Goal: Learn about a topic

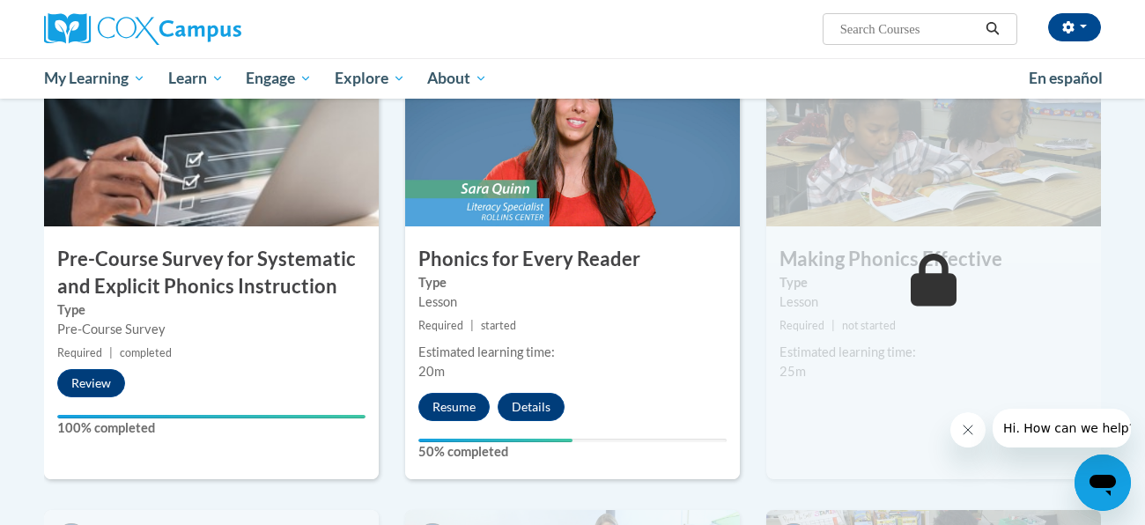
scroll to position [399, 0]
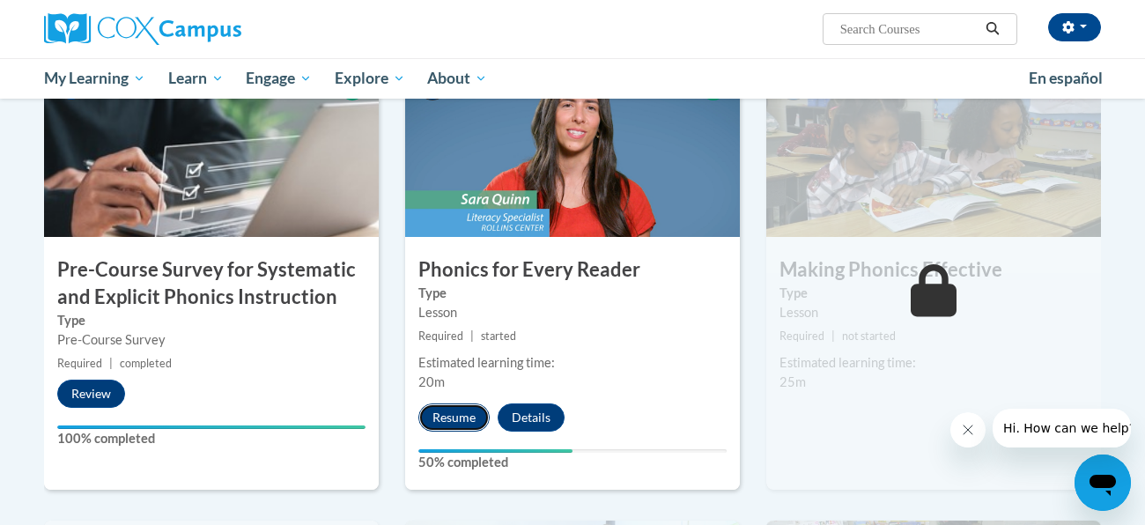
click at [482, 412] on button "Resume" at bounding box center [454, 418] width 71 height 28
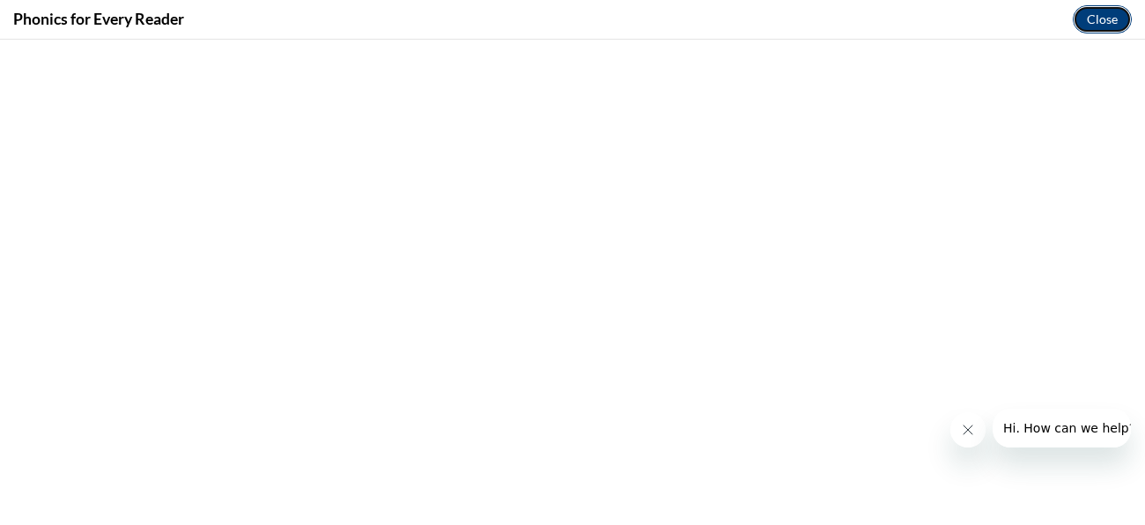
click at [1079, 18] on button "Close" at bounding box center [1102, 19] width 59 height 28
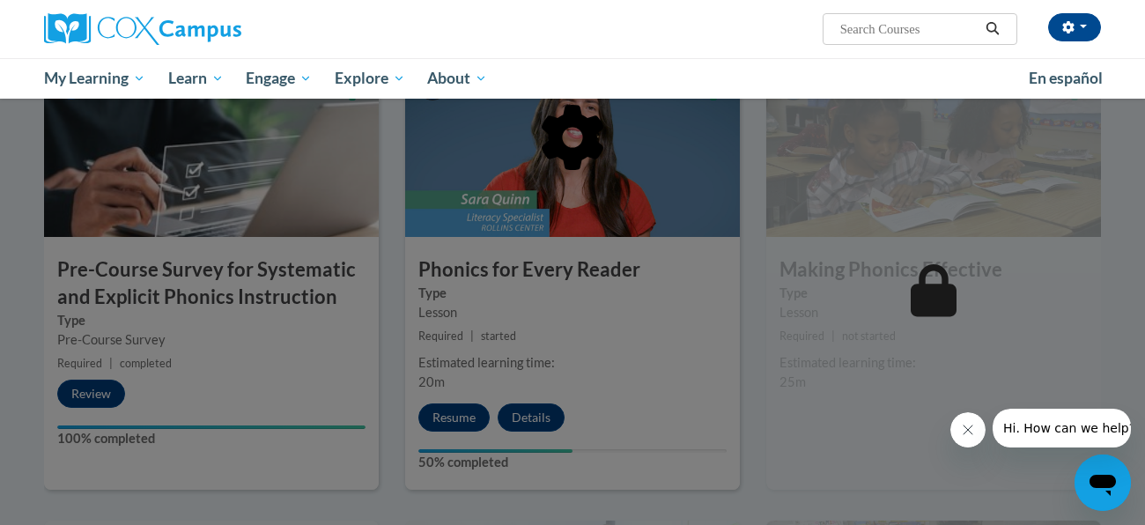
click at [436, 409] on div at bounding box center [572, 262] width 1145 height 525
click at [968, 434] on icon "Close message from company" at bounding box center [968, 430] width 14 height 14
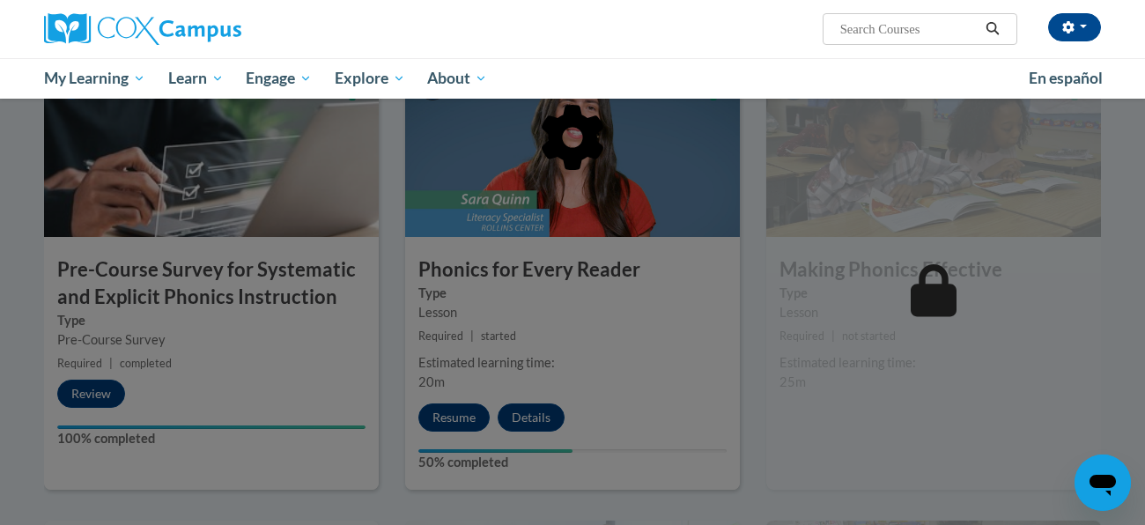
click at [431, 421] on div at bounding box center [572, 262] width 1145 height 525
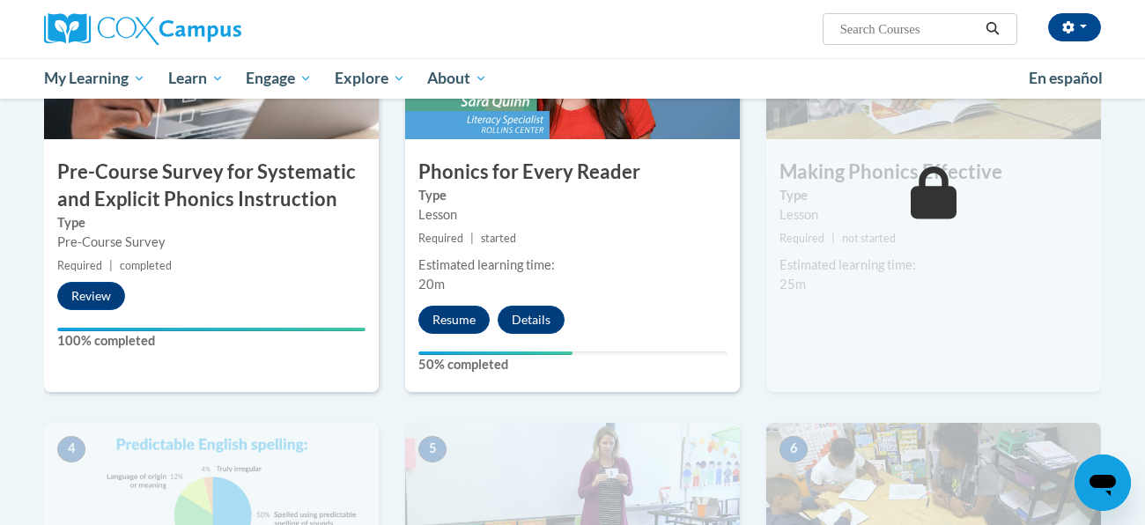
scroll to position [505, 0]
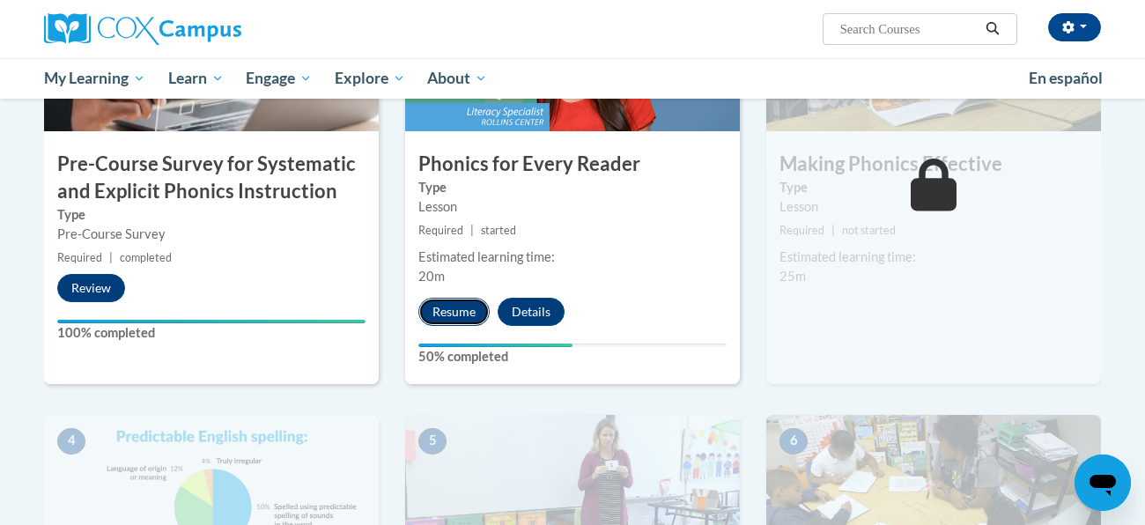
click at [471, 314] on button "Resume" at bounding box center [454, 312] width 71 height 28
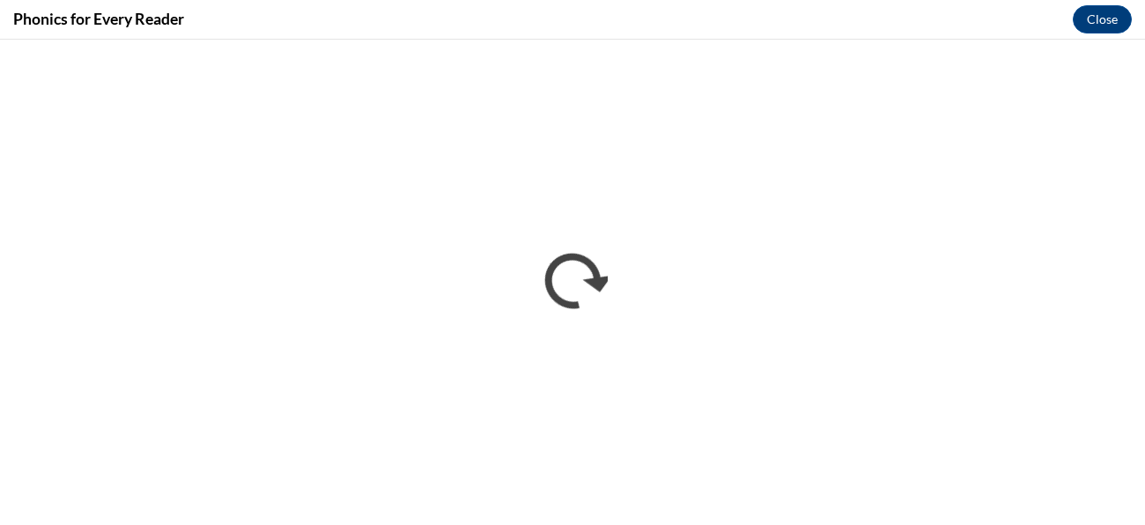
scroll to position [0, 0]
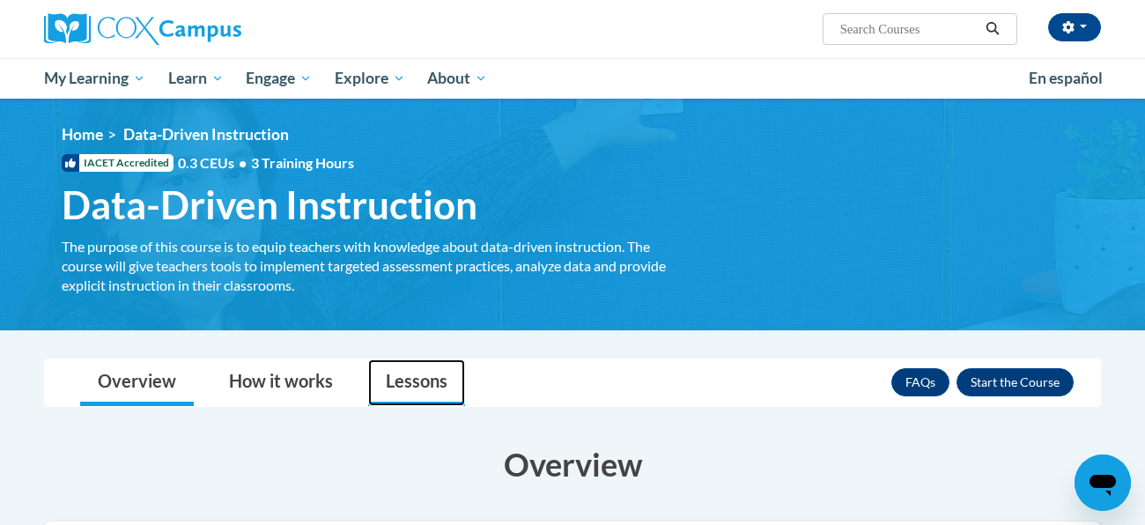
click at [408, 392] on link "Lessons" at bounding box center [416, 383] width 97 height 47
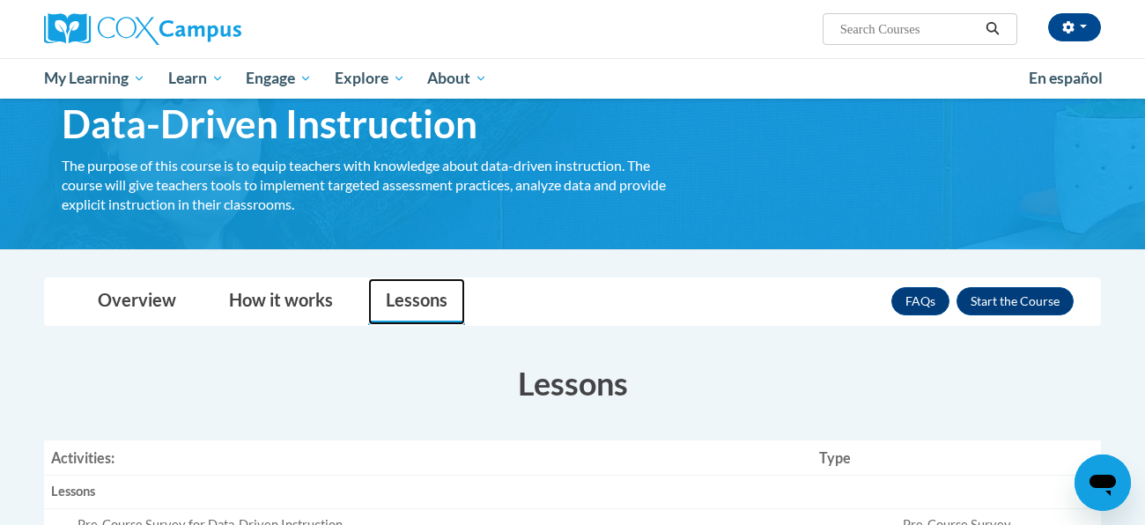
scroll to position [65, 0]
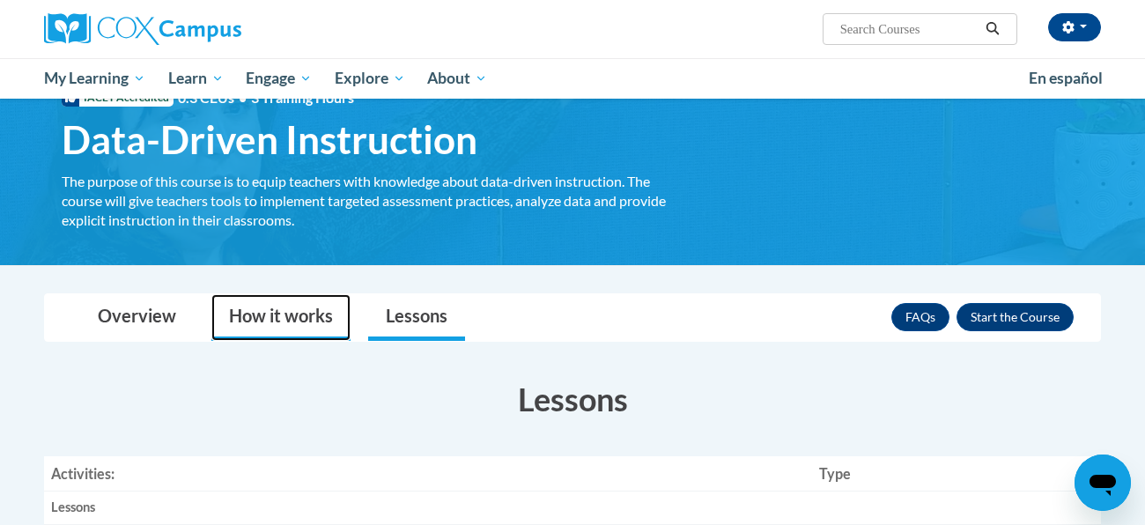
click at [260, 313] on link "How it works" at bounding box center [280, 317] width 139 height 47
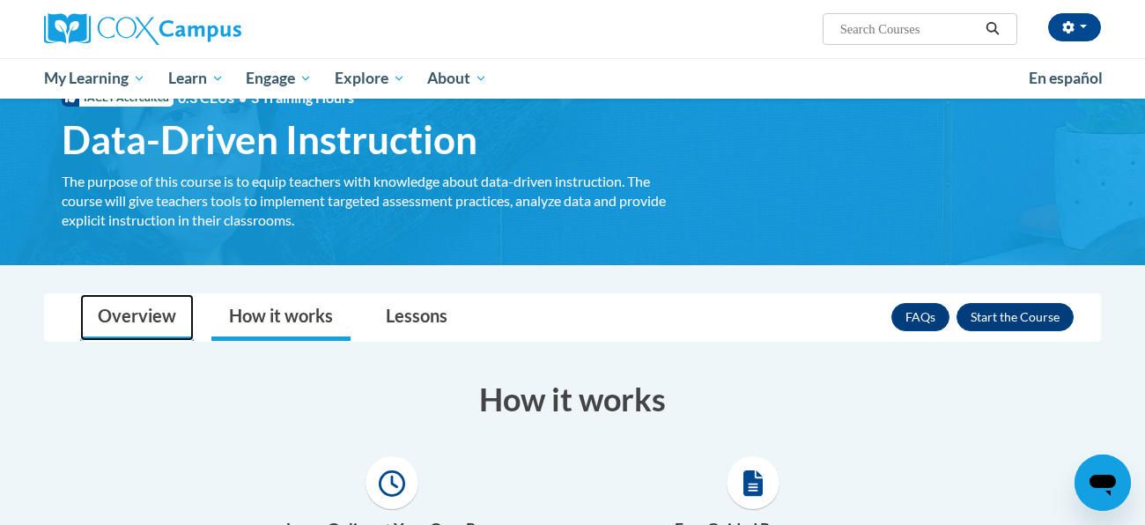
click at [116, 330] on link "Overview" at bounding box center [137, 317] width 114 height 47
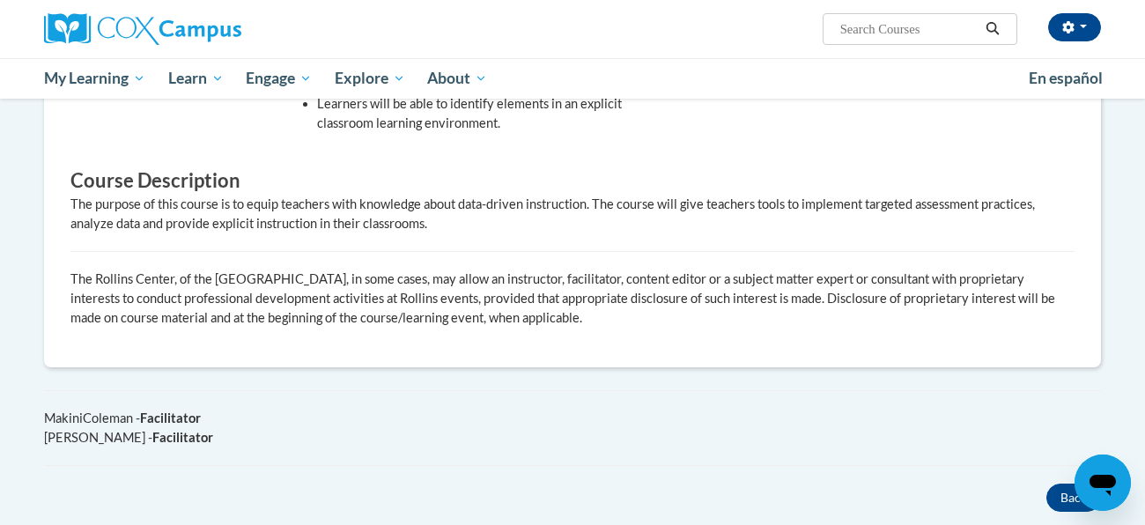
scroll to position [0, 0]
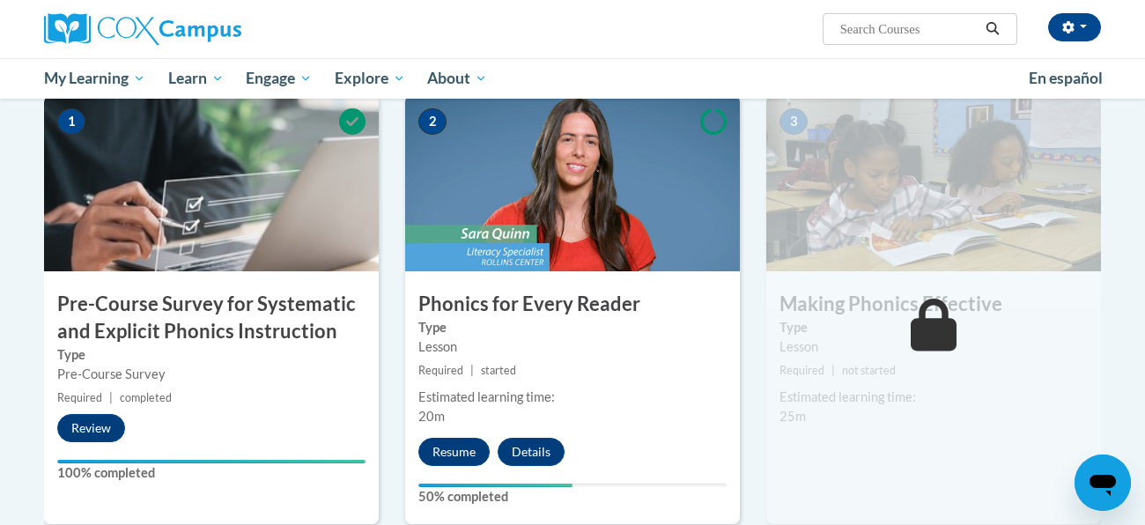
scroll to position [373, 0]
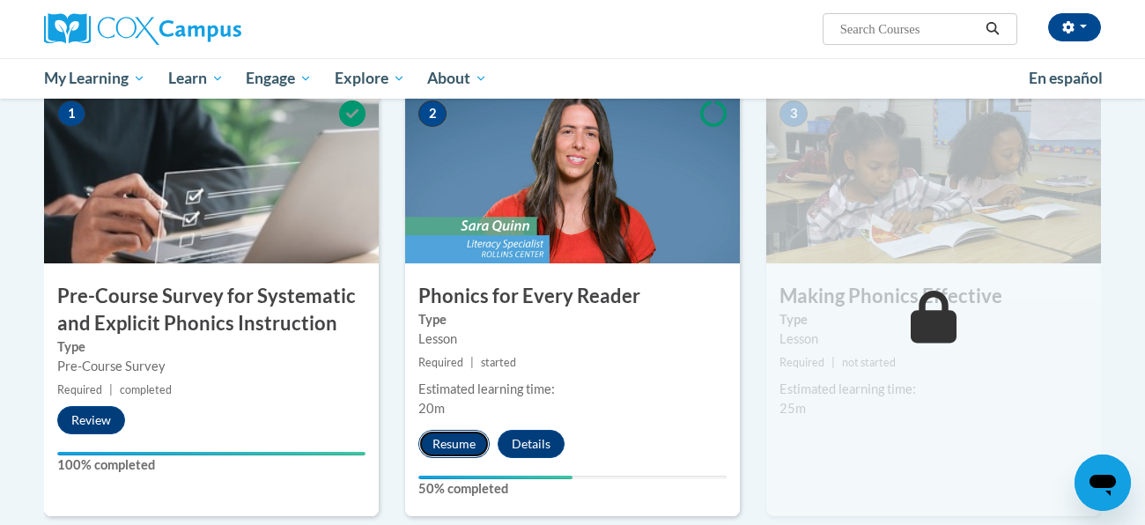
click at [445, 441] on button "Resume" at bounding box center [454, 444] width 71 height 28
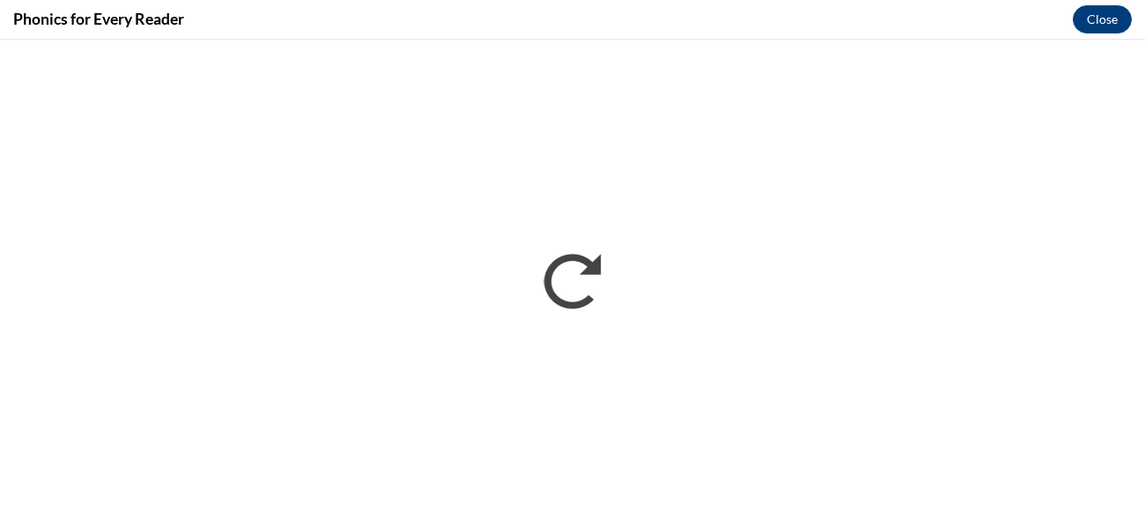
scroll to position [0, 0]
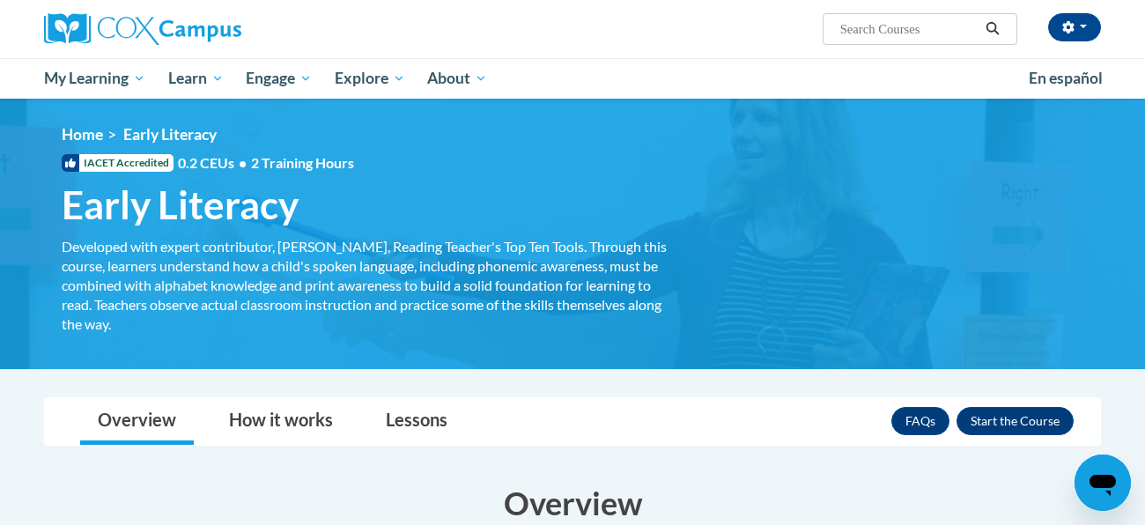
click at [1089, 0] on html "[PERSON_NAME] ([GEOGRAPHIC_DATA]/New_York UTC-04:00) My Profile Inbox My Transc…" at bounding box center [572, 262] width 1145 height 525
